Goal: Download file/media

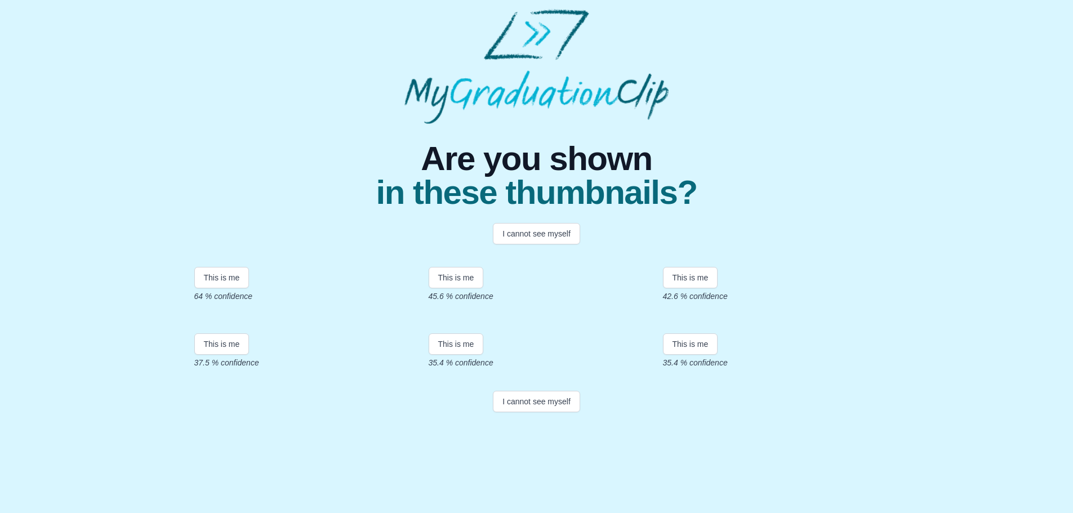
scroll to position [156, 0]
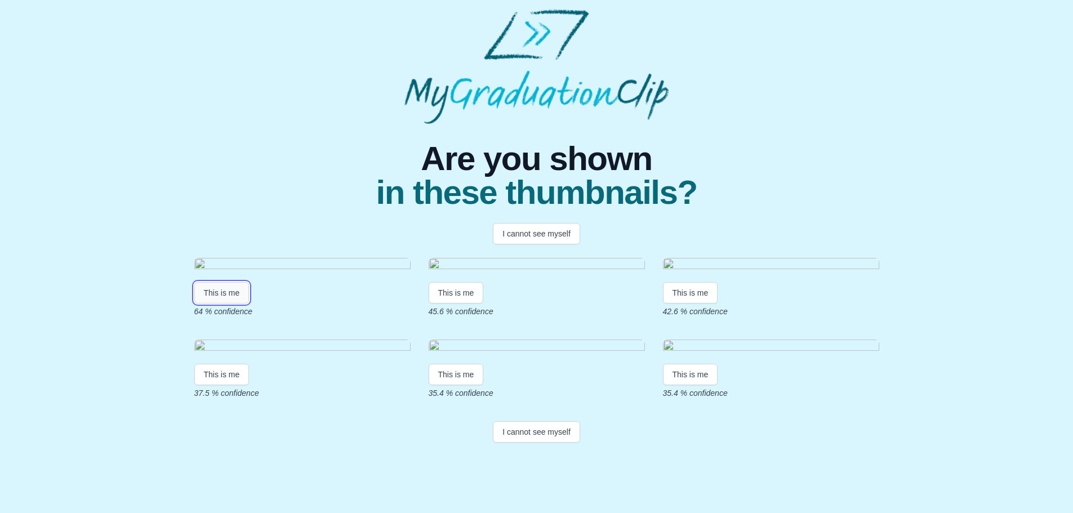
click at [213, 282] on button "This is me" at bounding box center [221, 292] width 55 height 21
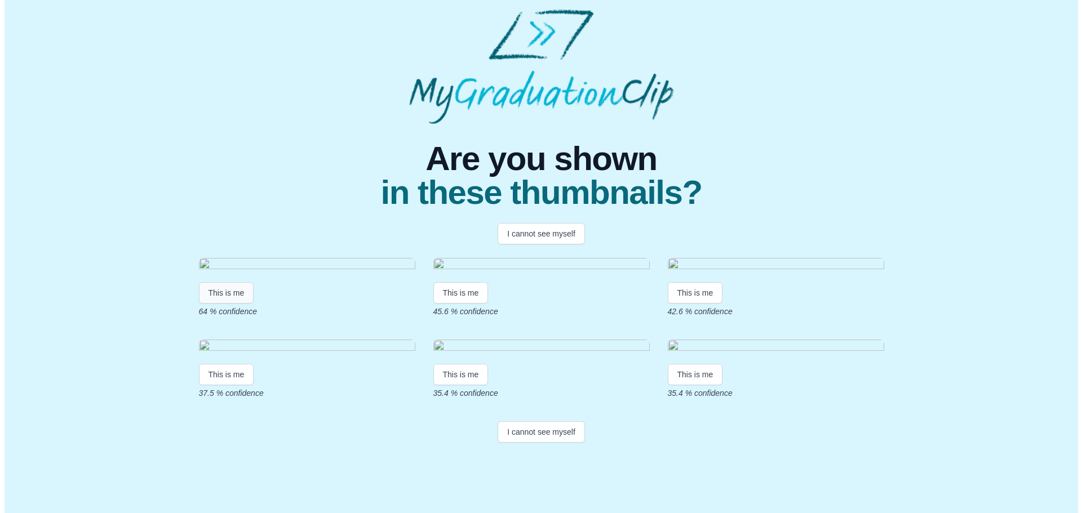
scroll to position [0, 0]
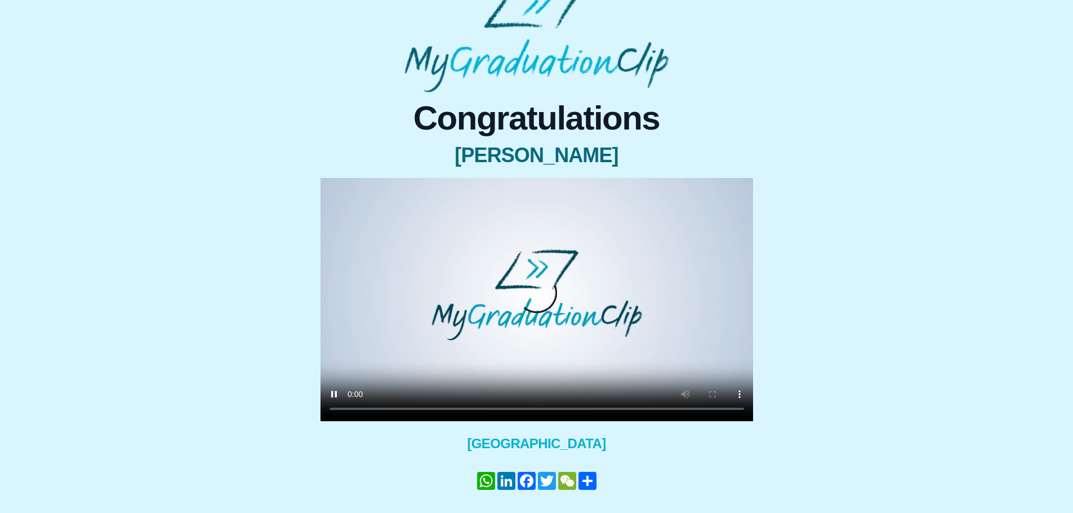
scroll to position [65, 0]
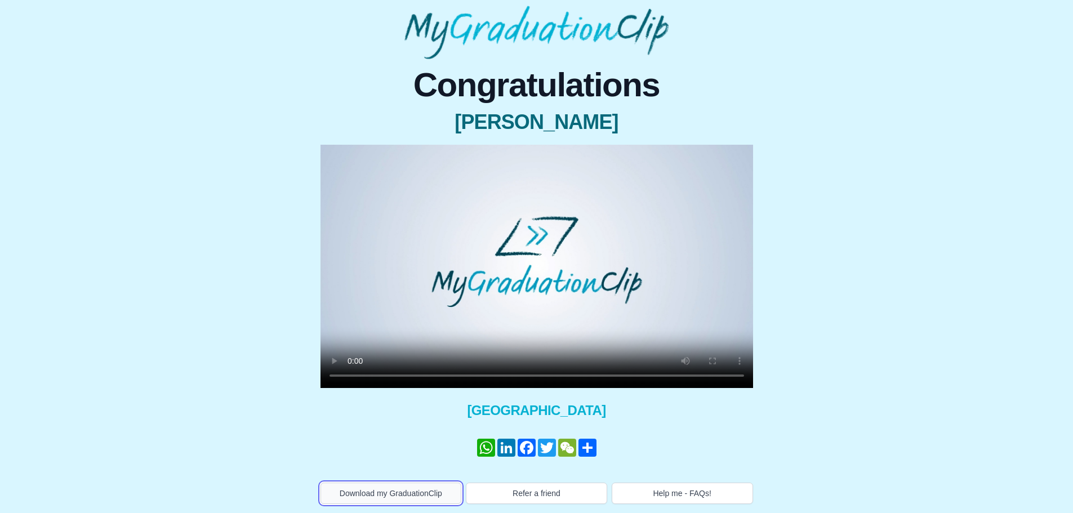
click at [402, 493] on button "Download my GraduationClip" at bounding box center [391, 493] width 141 height 21
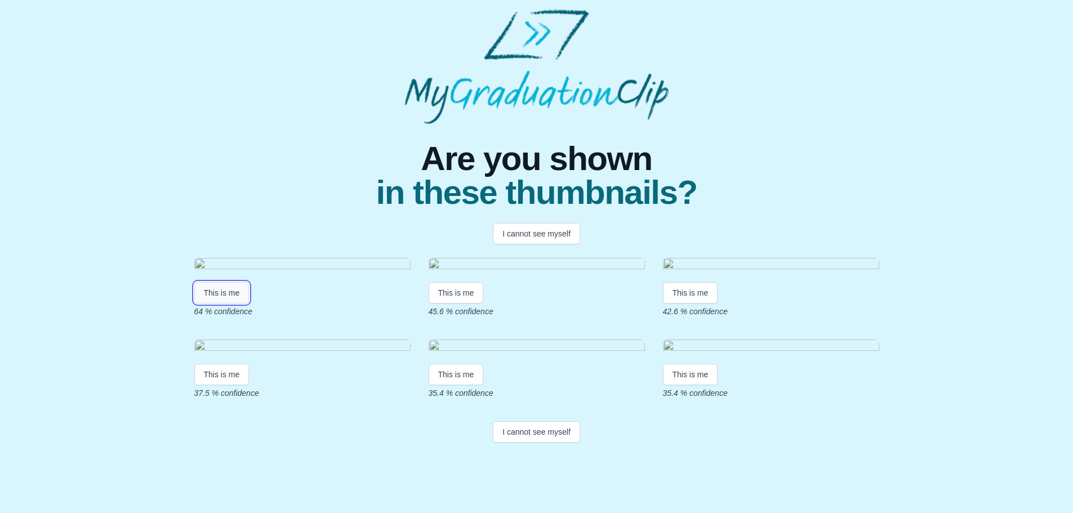
click at [224, 304] on button "This is me" at bounding box center [221, 292] width 55 height 21
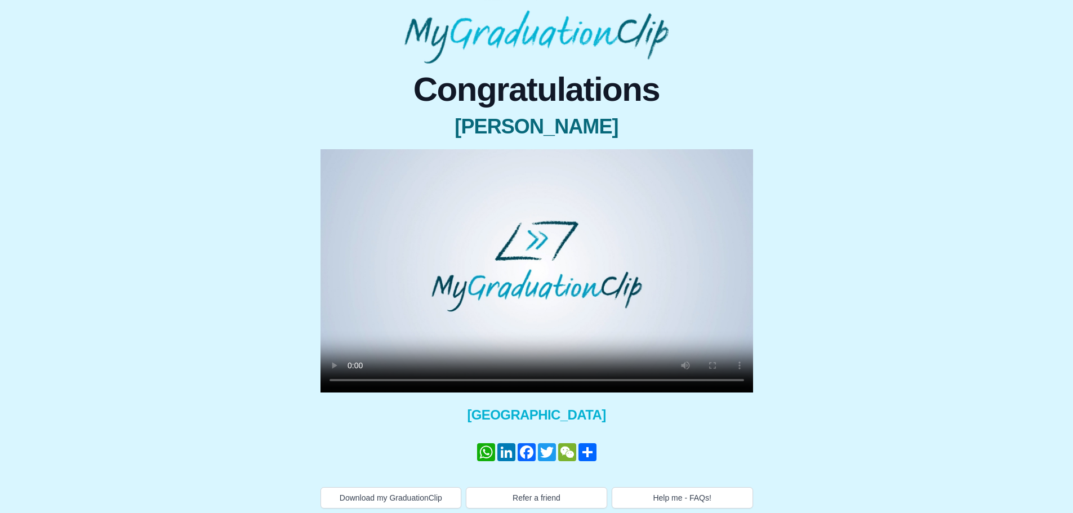
scroll to position [65, 0]
